Goal: Find specific page/section: Find specific page/section

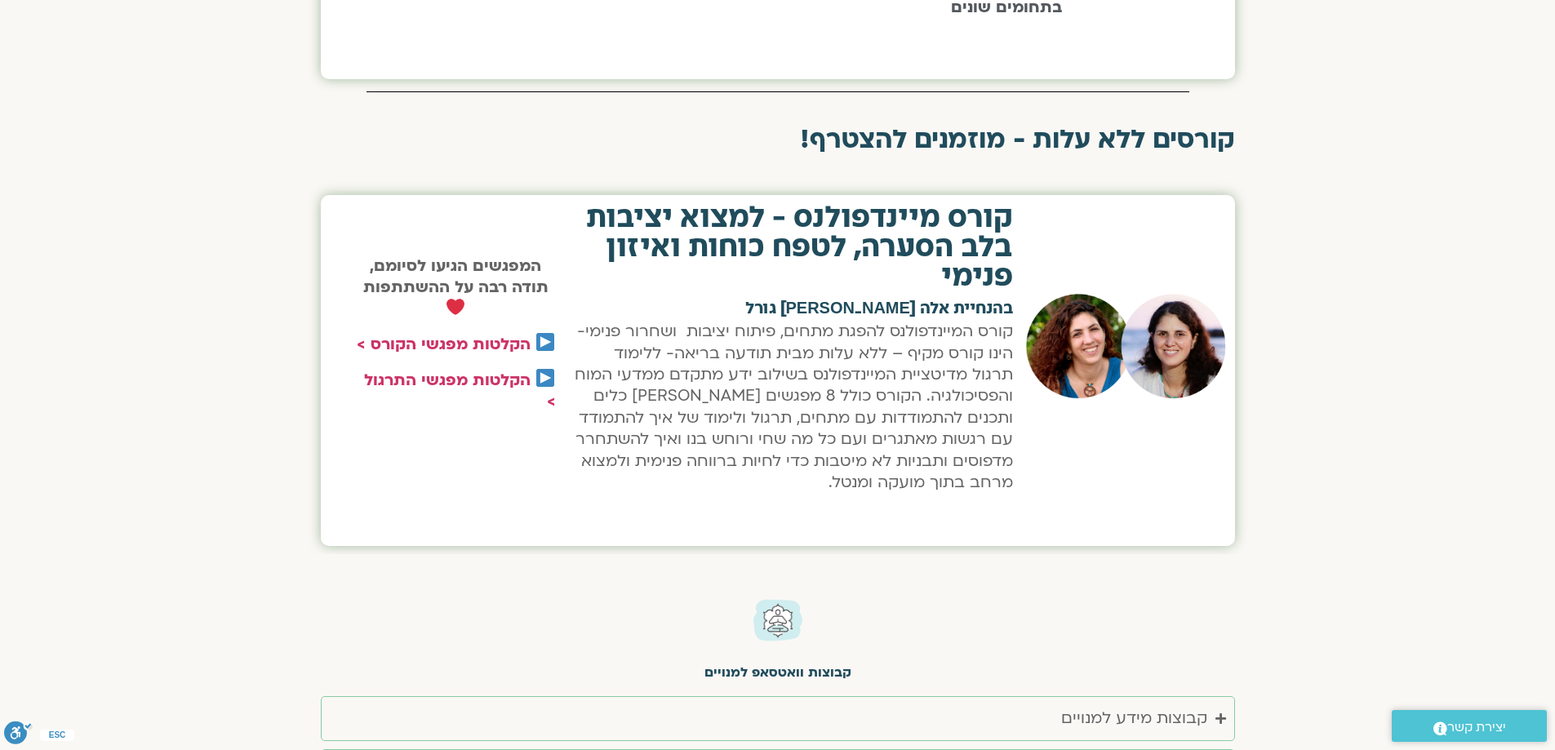
scroll to position [2661, 0]
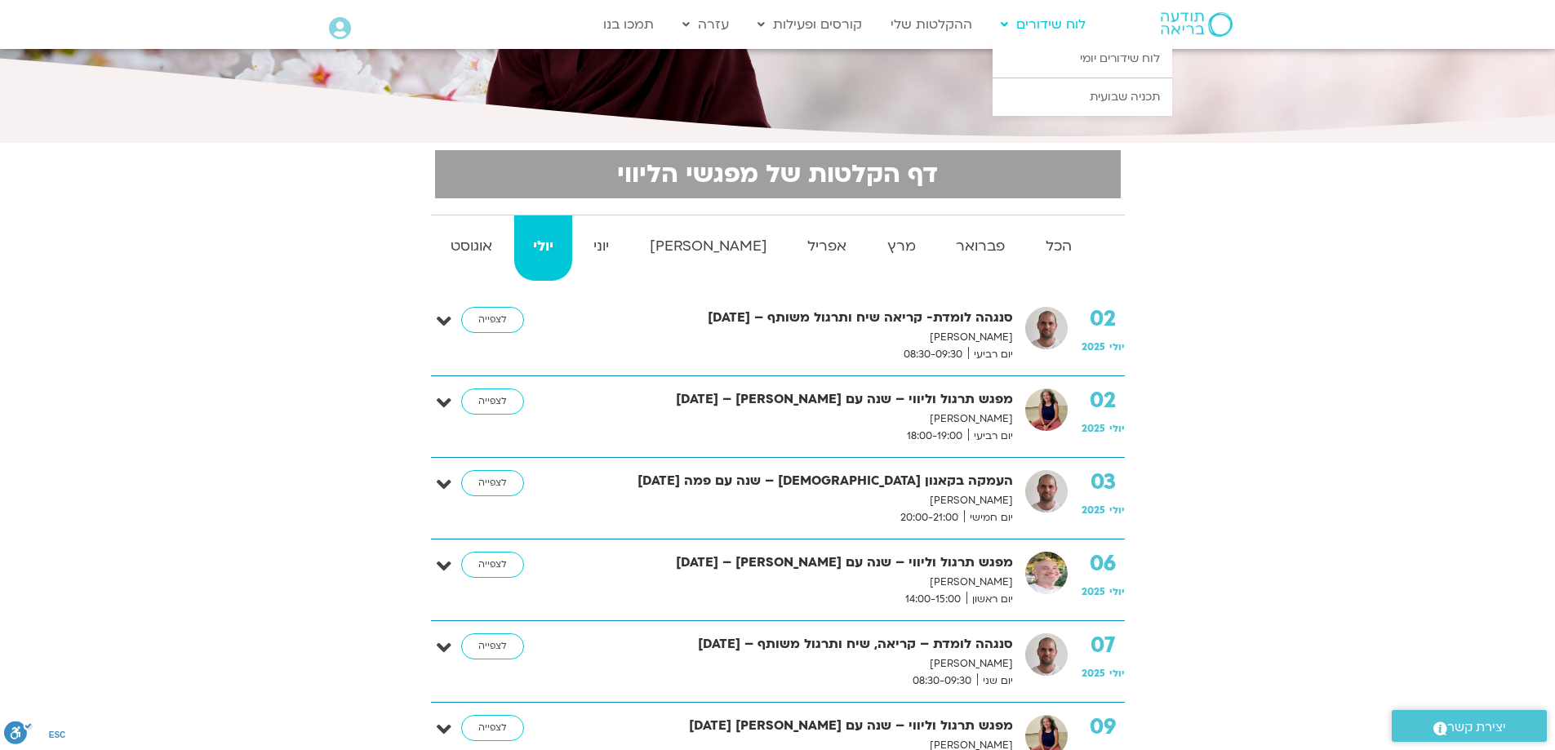
click at [1043, 31] on link "לוח שידורים" at bounding box center [1042, 24] width 101 height 31
click at [1089, 59] on link "לוח שידורים יומי" at bounding box center [1082, 59] width 180 height 38
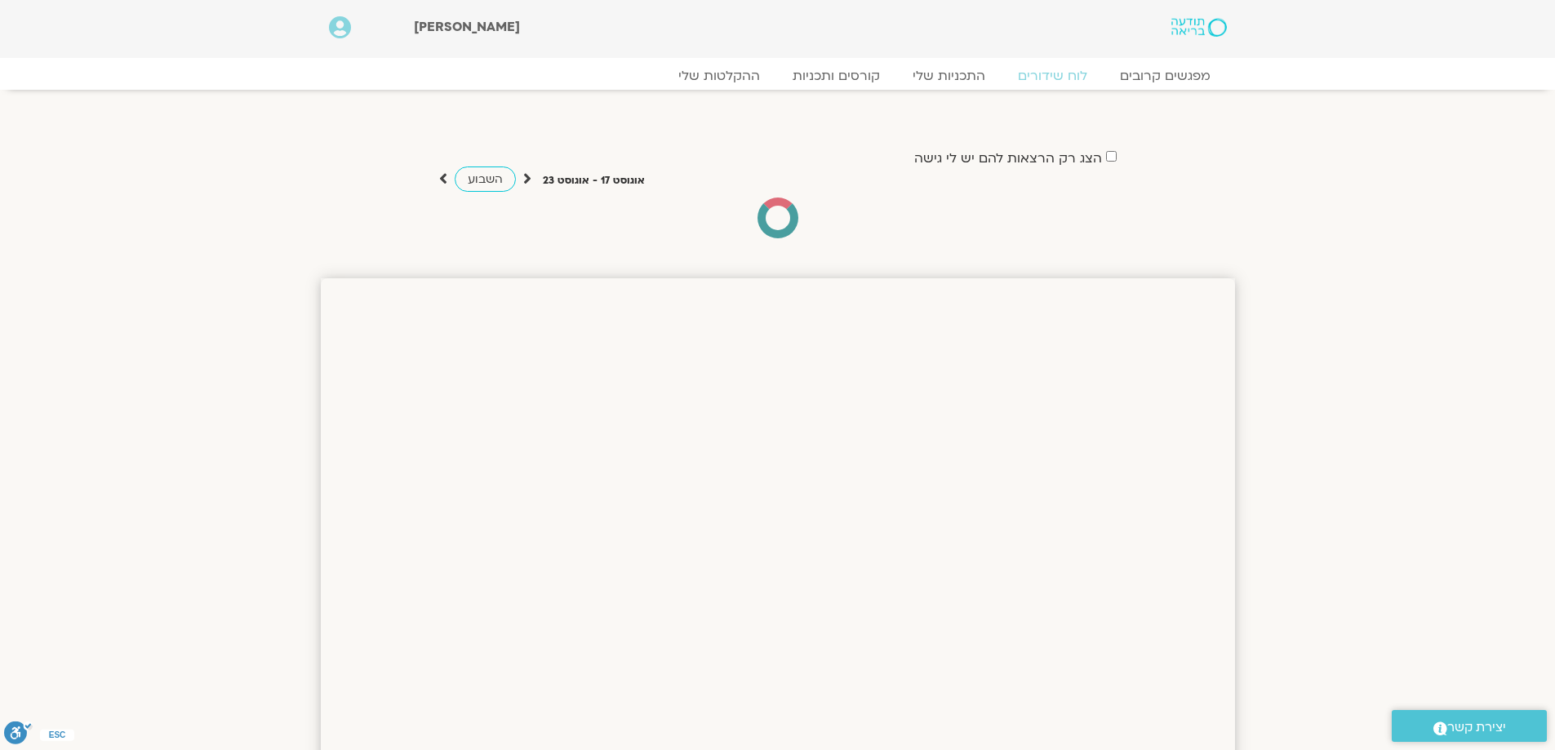
click at [482, 180] on span "השבוע" at bounding box center [485, 179] width 35 height 16
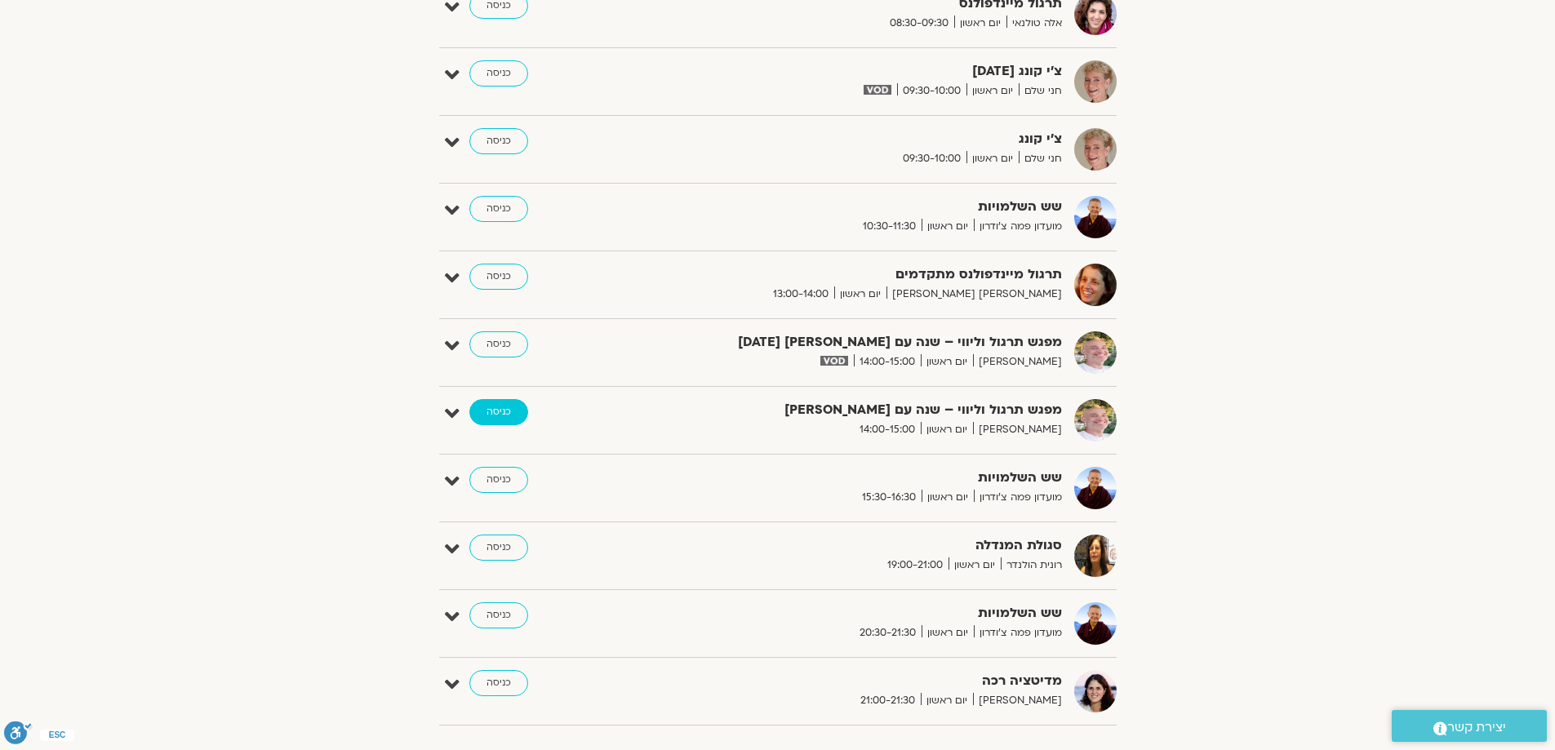
scroll to position [815, 0]
click at [493, 417] on link "כניסה" at bounding box center [498, 411] width 59 height 26
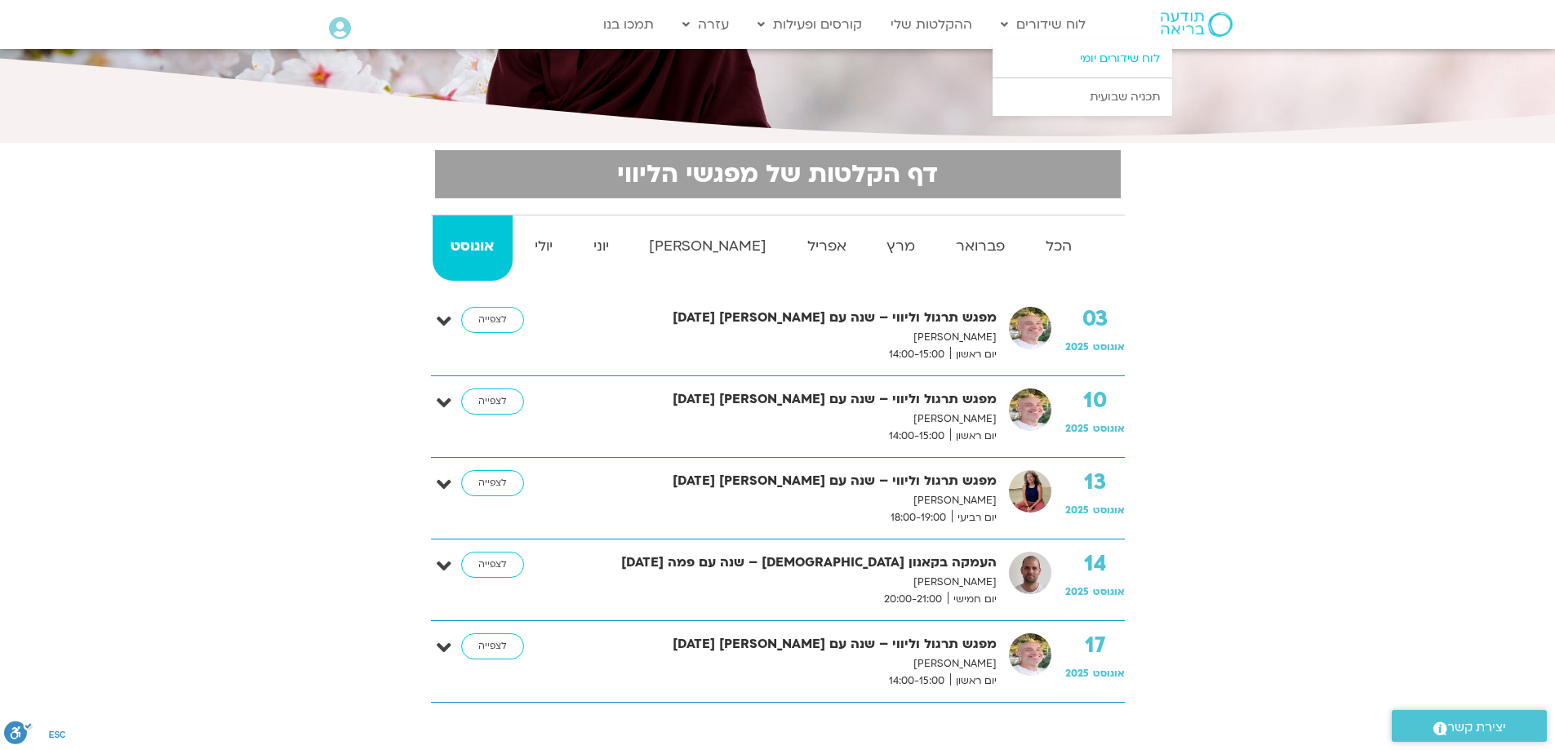
click at [1112, 58] on link "לוח שידורים יומי" at bounding box center [1082, 59] width 180 height 38
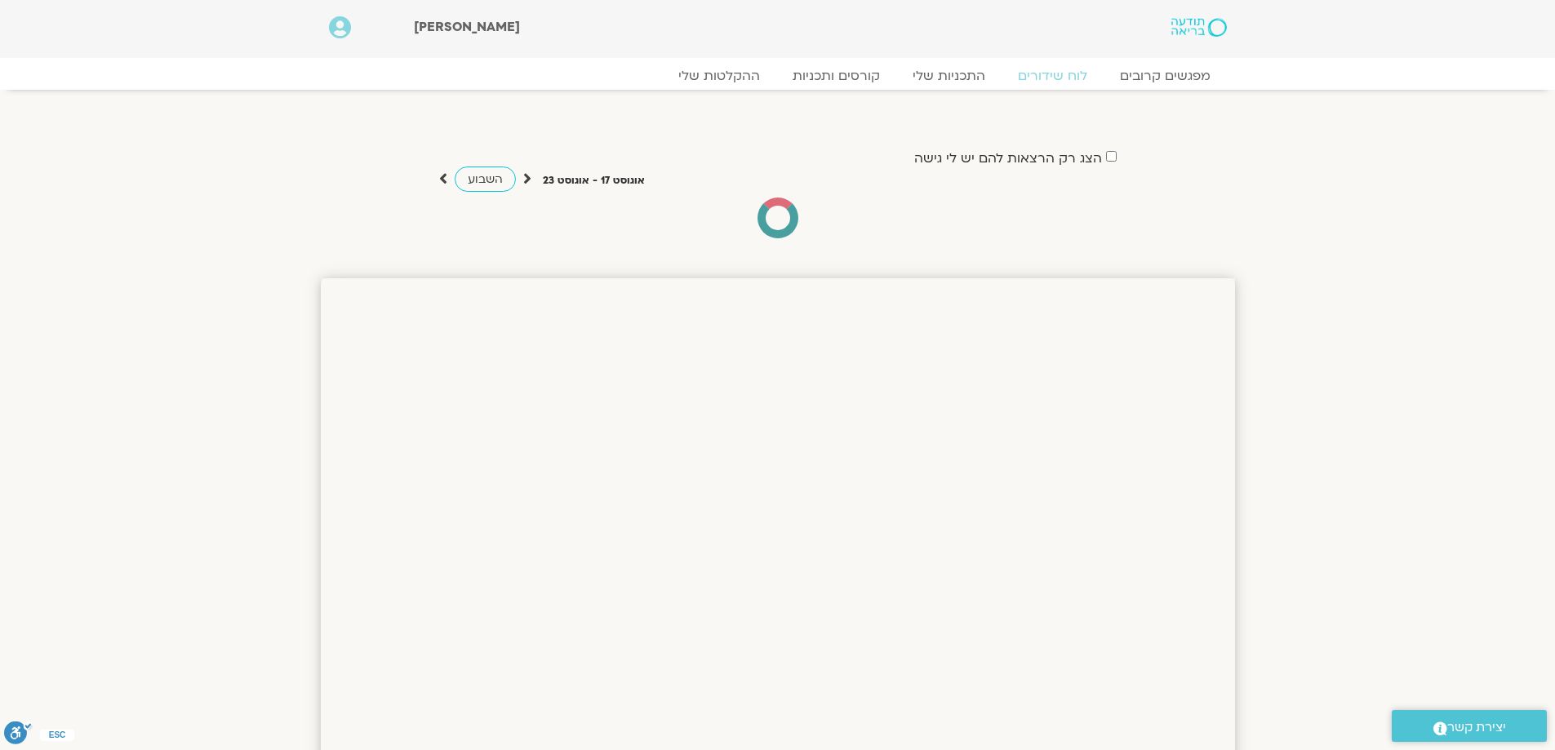
click at [490, 181] on span "השבוע" at bounding box center [485, 179] width 35 height 16
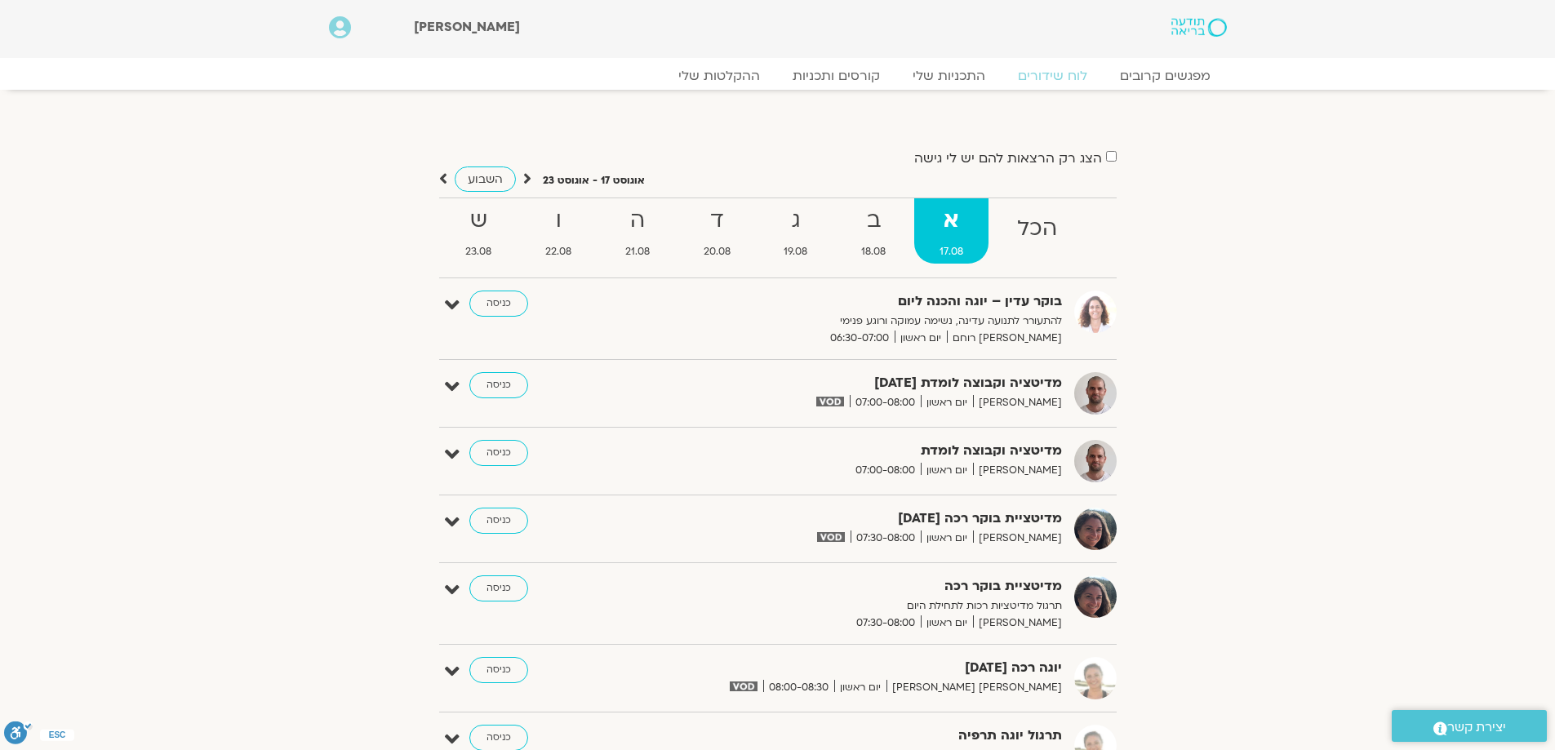
click at [494, 179] on span "השבוע" at bounding box center [485, 179] width 35 height 16
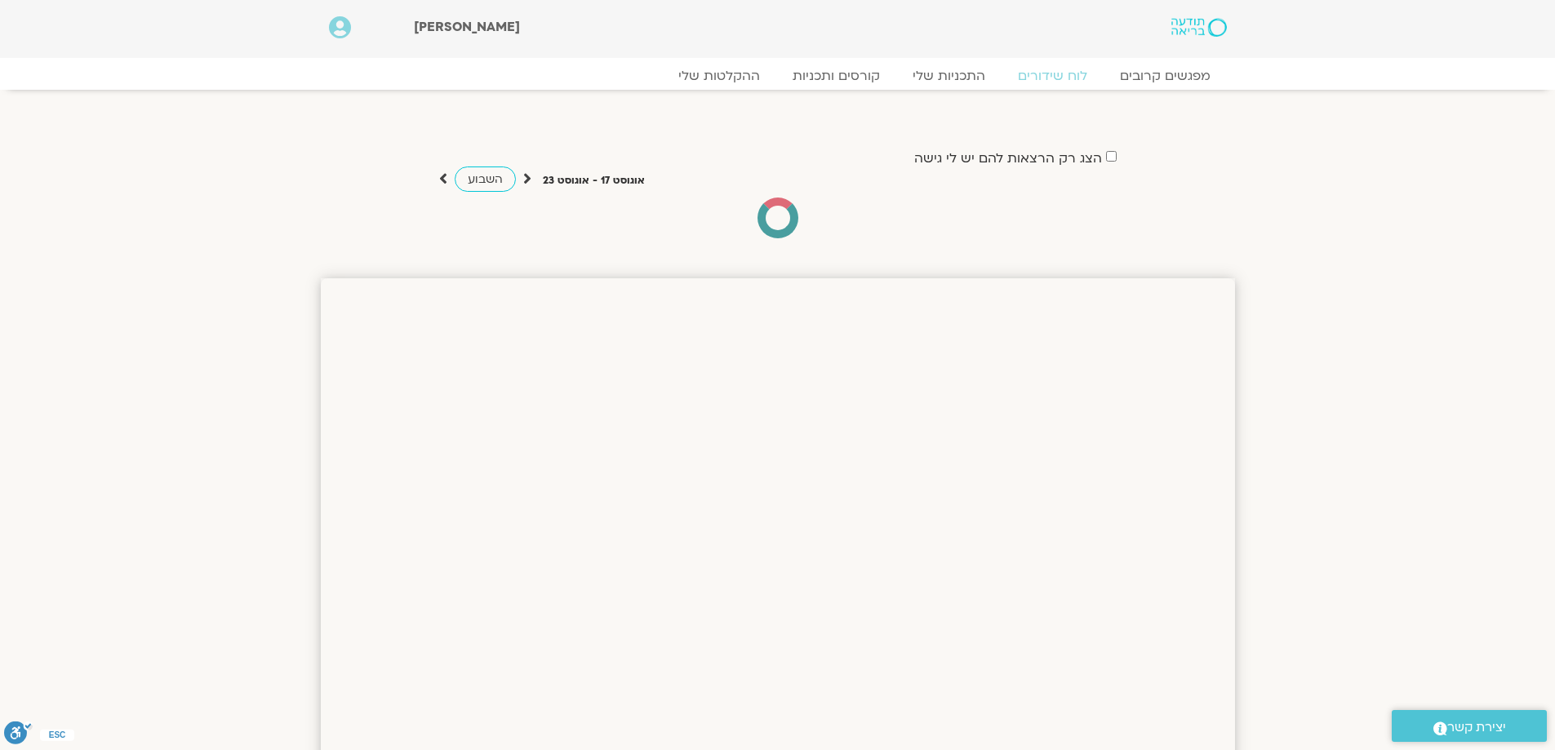
click at [493, 179] on span "השבוע" at bounding box center [485, 179] width 35 height 16
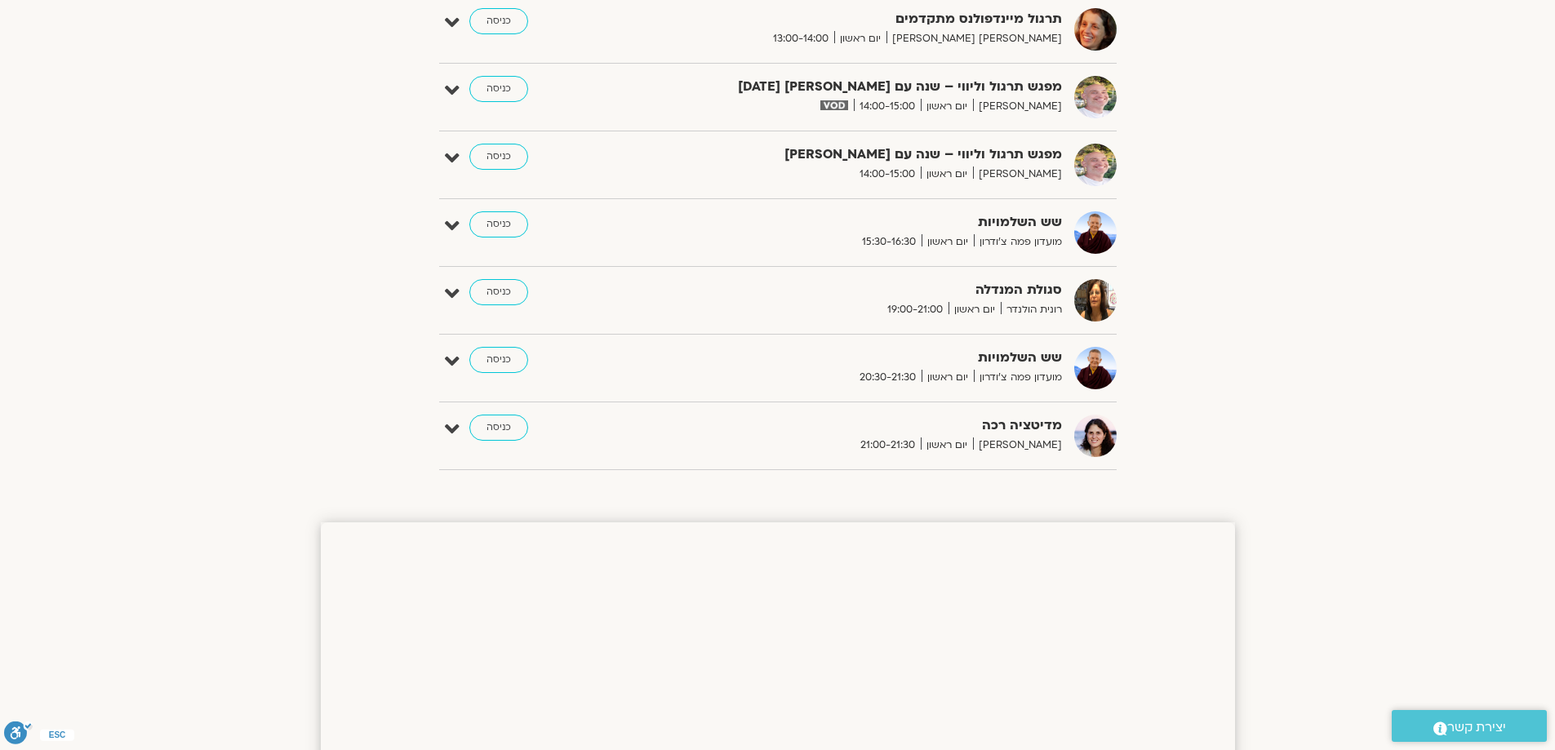
scroll to position [1068, 0]
click at [492, 223] on link "כניסה" at bounding box center [498, 225] width 59 height 26
